Goal: Task Accomplishment & Management: Manage account settings

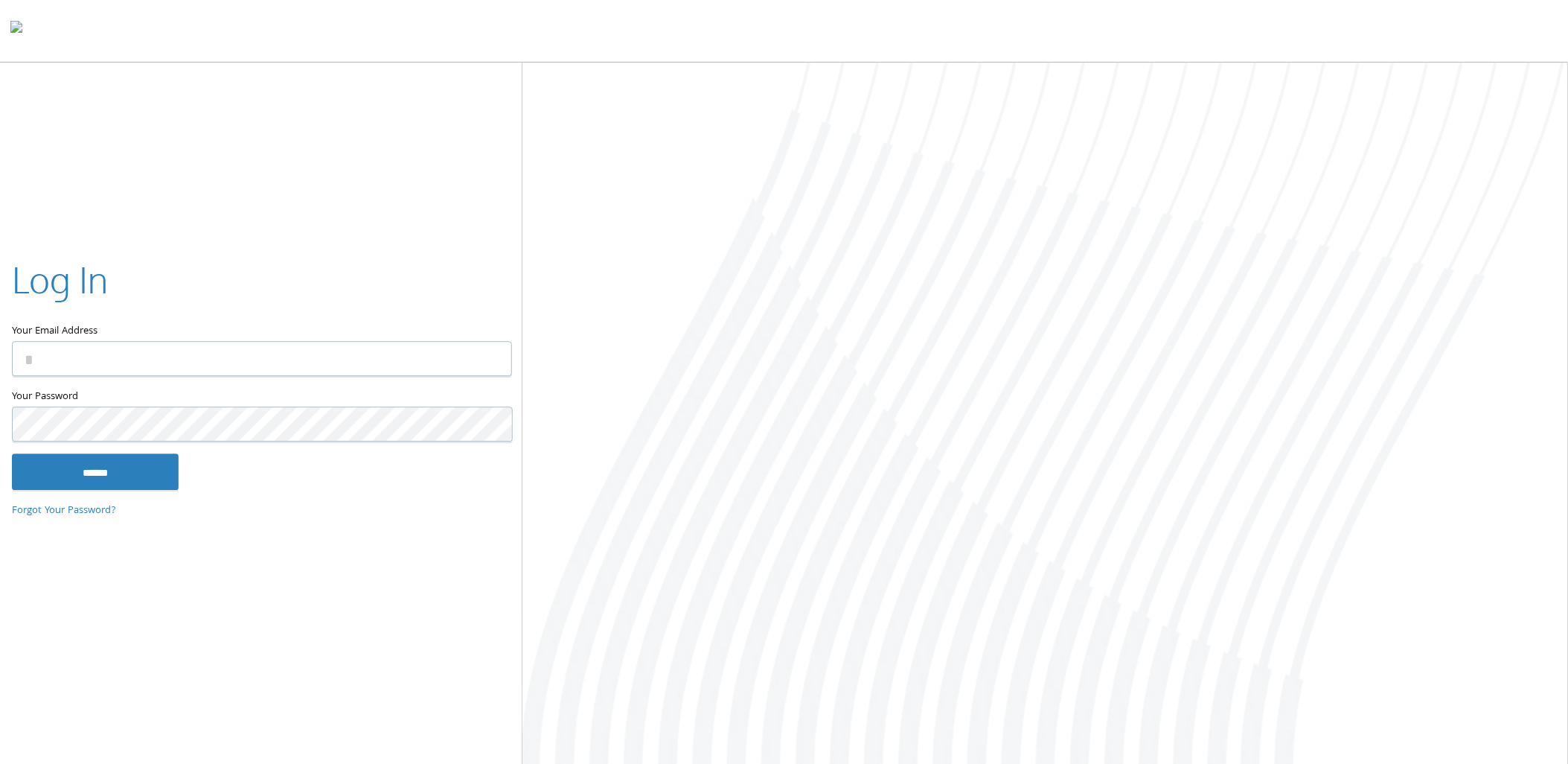
click at [227, 363] on input "Your Email Address" at bounding box center [262, 359] width 500 height 35
type input "**********"
click at [62, 478] on input "******" at bounding box center [96, 472] width 167 height 36
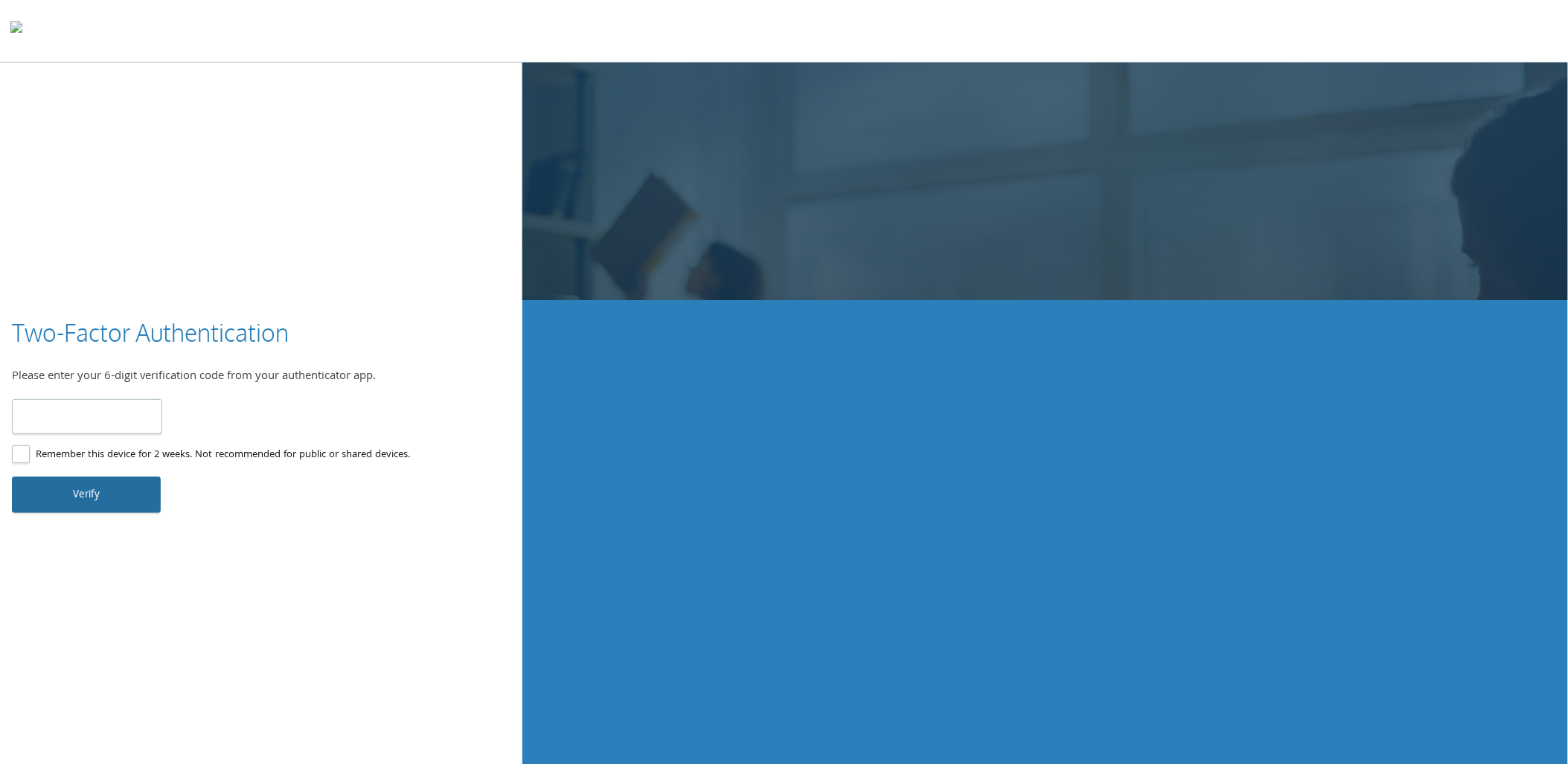
type input "******"
